Goal: Information Seeking & Learning: Learn about a topic

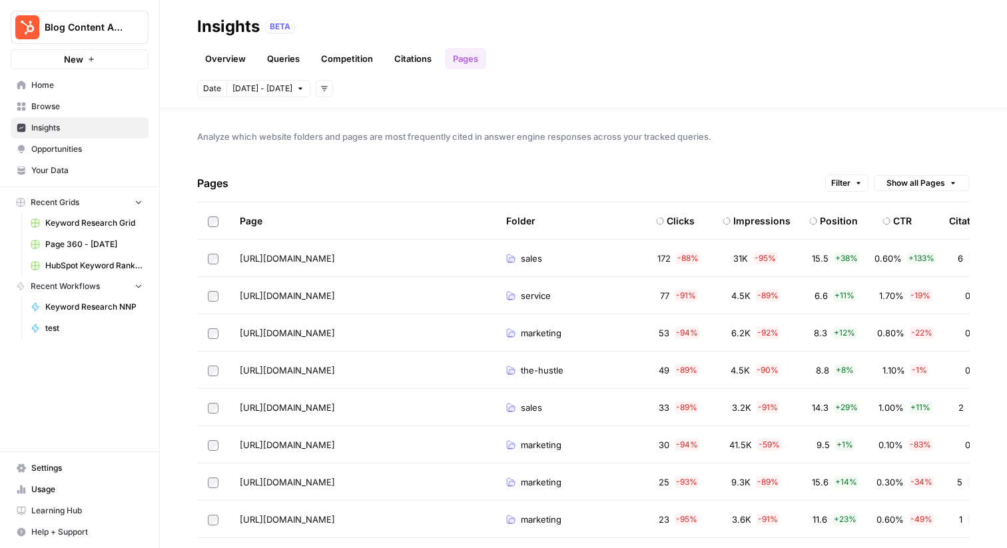
scroll to position [0, 219]
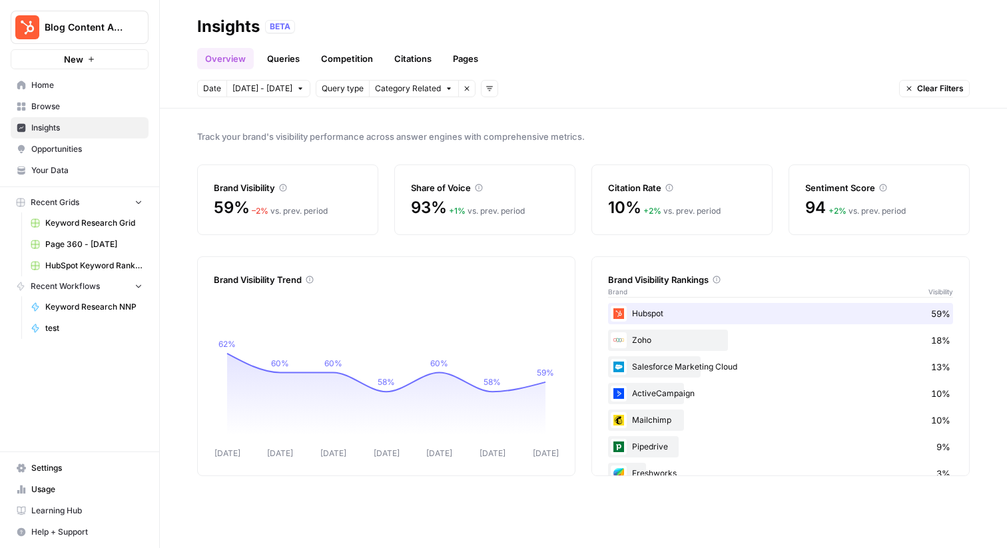
click at [282, 67] on link "Queries" at bounding box center [283, 58] width 49 height 21
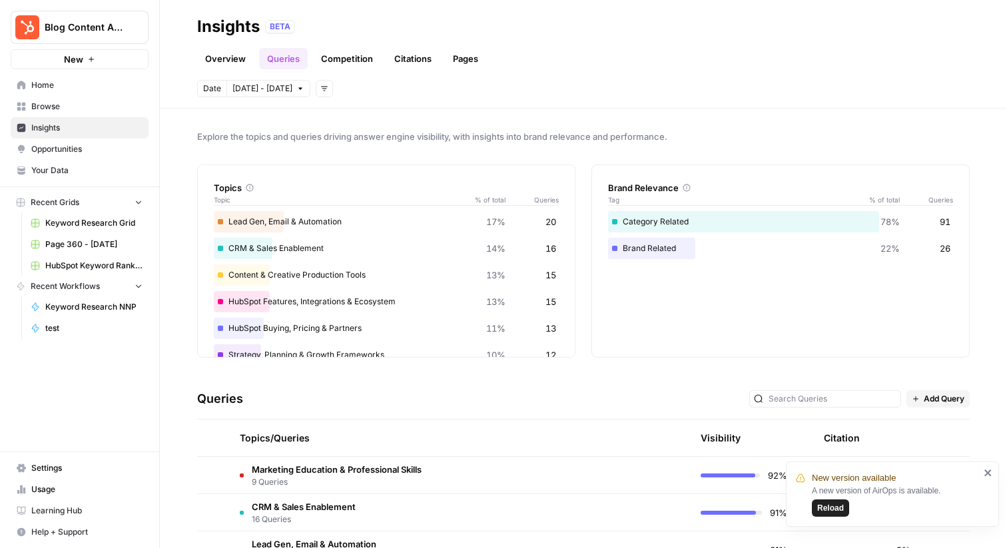
scroll to position [266, 0]
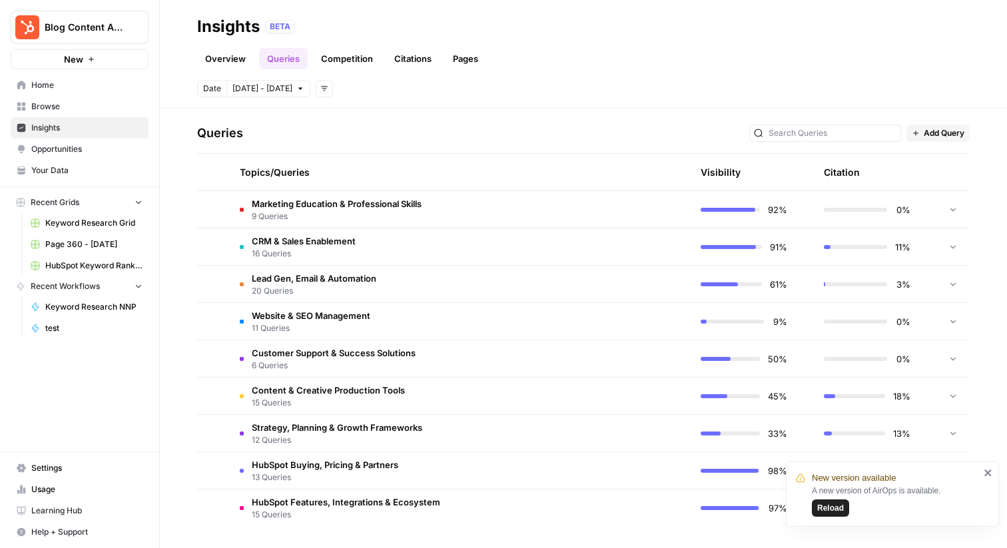
click at [388, 204] on span "Marketing Education & Professional Skills" at bounding box center [337, 203] width 170 height 13
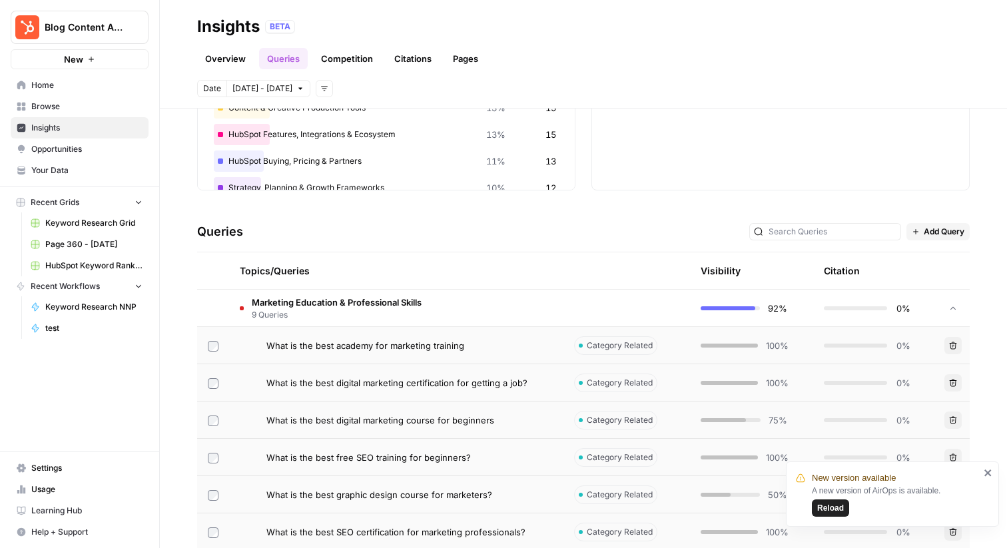
scroll to position [165, 0]
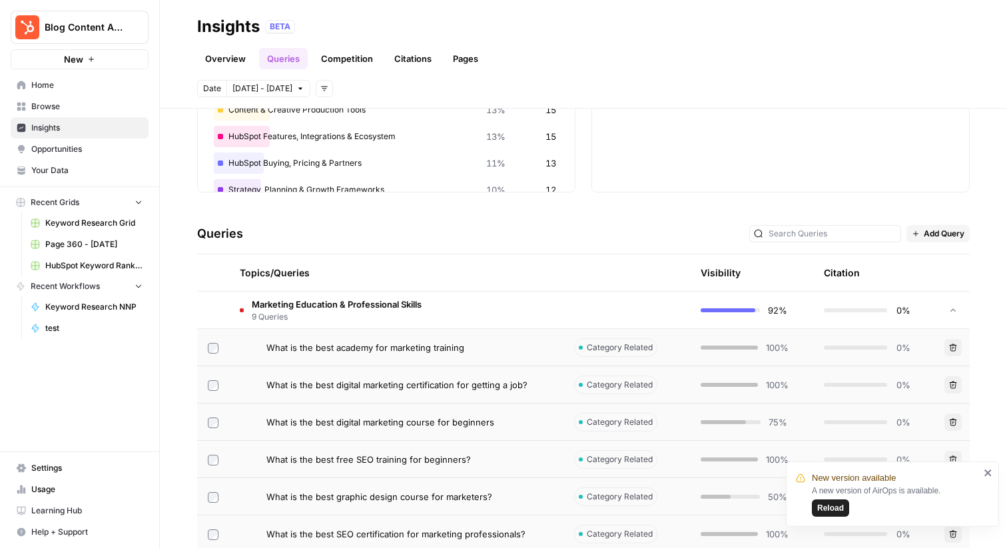
click at [452, 310] on td "Marketing Education & Professional Skills 9 Queries" at bounding box center [396, 310] width 334 height 37
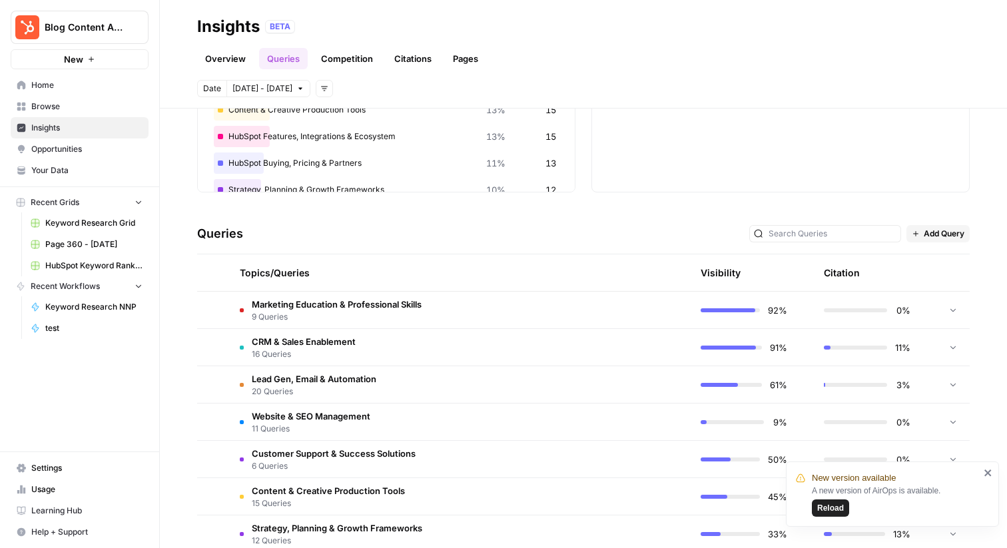
click at [392, 416] on td "Website & SEO Management 11 Queries" at bounding box center [396, 422] width 334 height 37
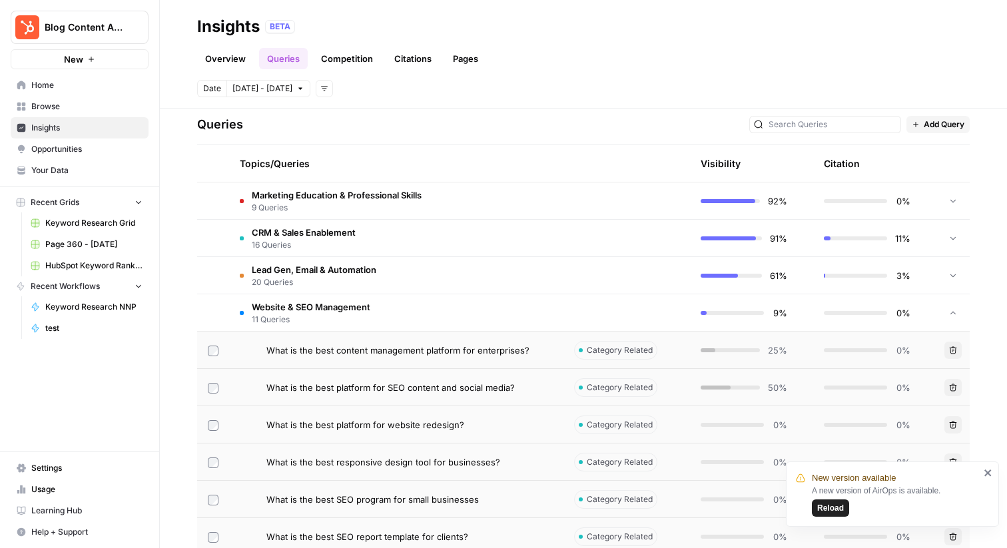
scroll to position [306, 0]
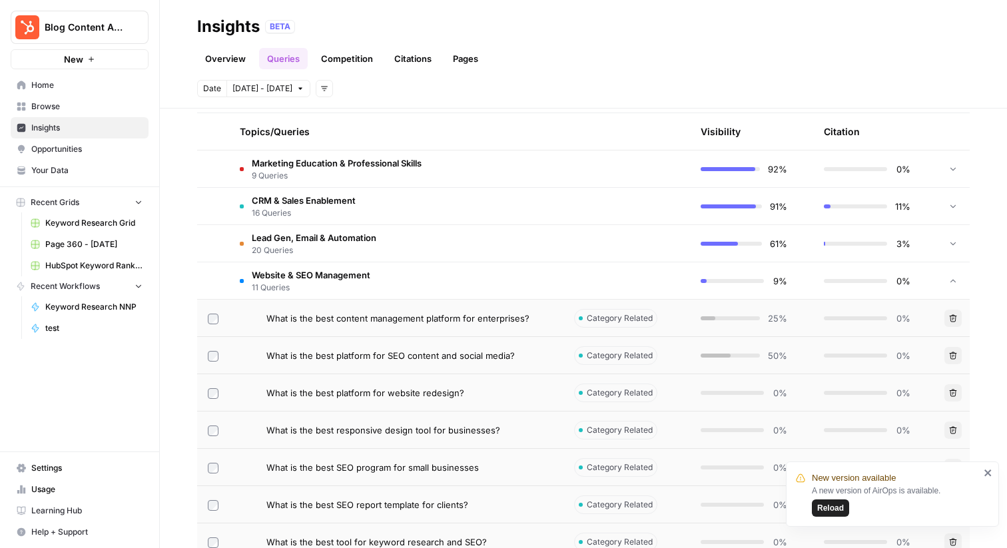
click at [376, 281] on td "Website & SEO Management 11 Queries" at bounding box center [396, 280] width 334 height 37
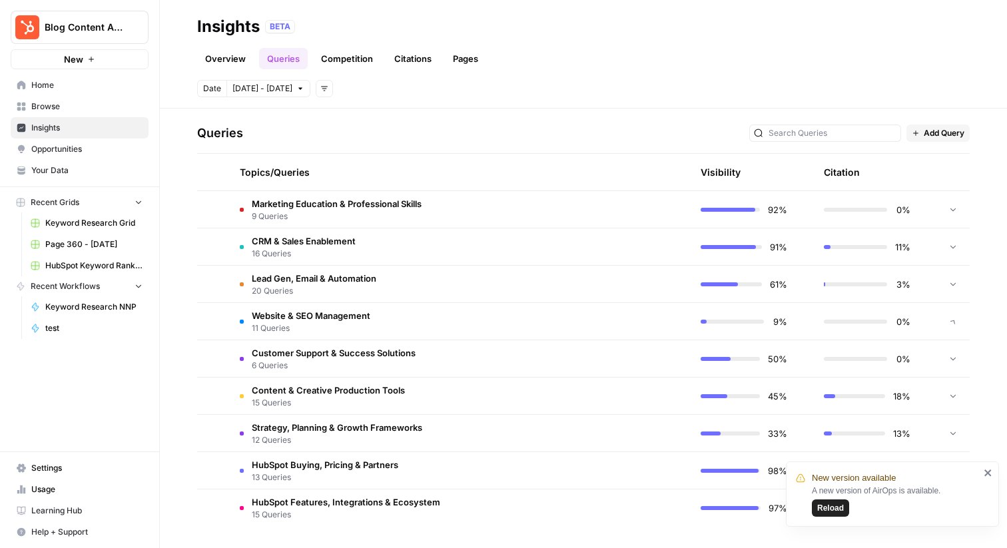
scroll to position [266, 0]
